Goal: Find specific page/section: Find specific page/section

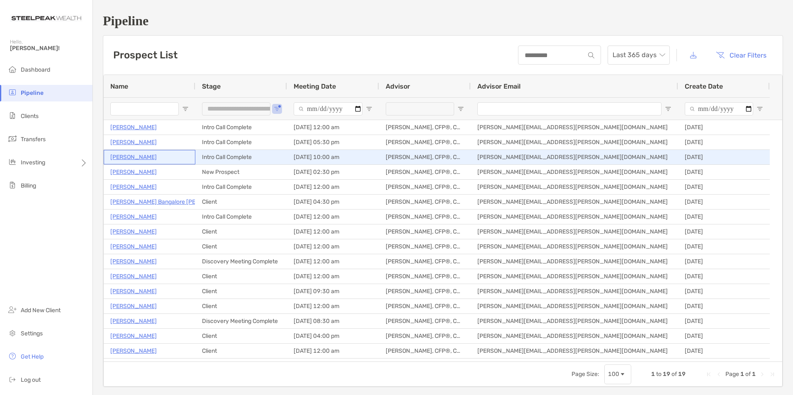
click at [129, 157] on p "[PERSON_NAME]" at bounding box center [133, 157] width 46 height 10
